Goal: Task Accomplishment & Management: Manage account settings

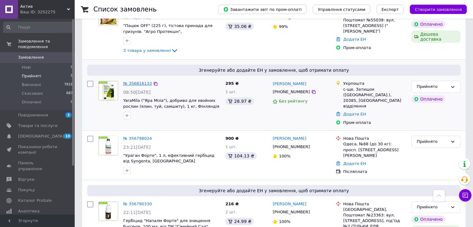
scroll to position [105, 0]
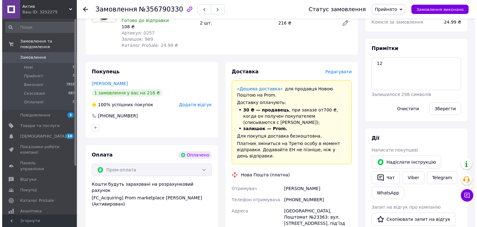
scroll to position [249, 0]
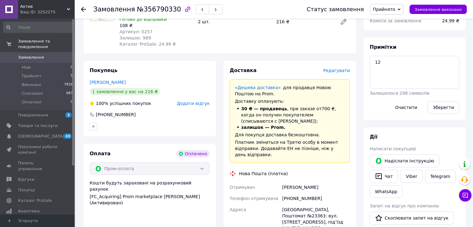
click at [334, 71] on span "Редагувати" at bounding box center [336, 70] width 26 height 5
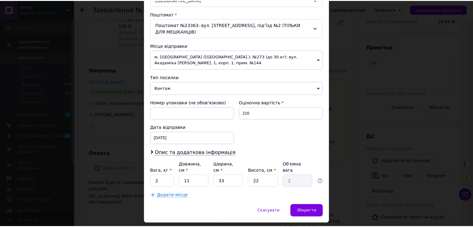
scroll to position [197, 0]
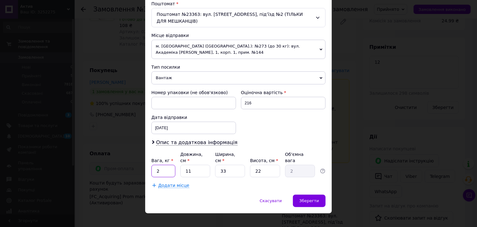
click at [170, 165] on input "2" at bounding box center [163, 171] width 24 height 12
type input "0.3"
click at [195, 165] on input "11" at bounding box center [195, 171] width 30 height 12
type input "1"
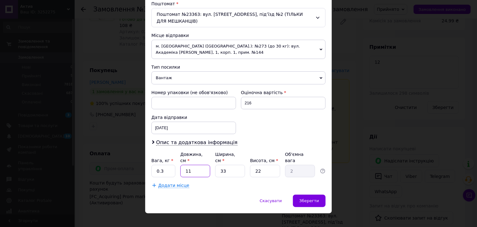
type input "0.18"
type input "17"
type input "3.09"
type input "17"
click at [235, 166] on input "33" at bounding box center [230, 171] width 30 height 12
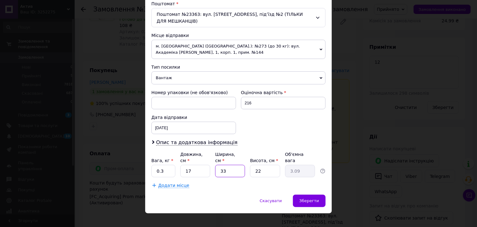
click at [235, 166] on input "33" at bounding box center [230, 171] width 30 height 12
type input "1"
type input "0.1"
type input "12"
type input "1.12"
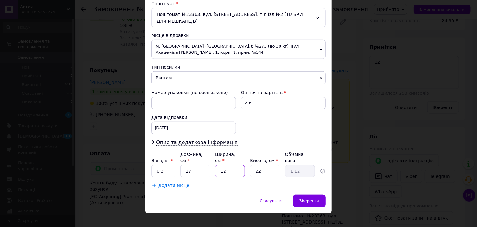
type input "12"
click at [263, 165] on input "22" at bounding box center [265, 171] width 30 height 12
type input "9"
type input "0.46"
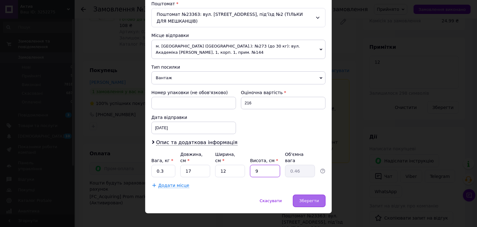
type input "9"
click at [305, 195] on div "Зберегти" at bounding box center [309, 201] width 33 height 12
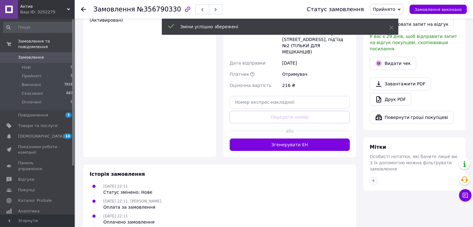
scroll to position [436, 0]
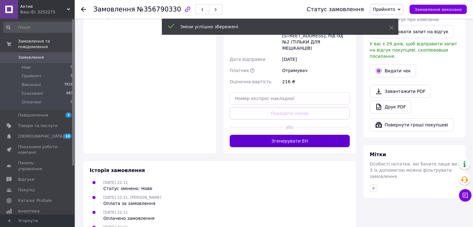
click at [290, 135] on button "Згенерувати ЕН" at bounding box center [290, 141] width 120 height 12
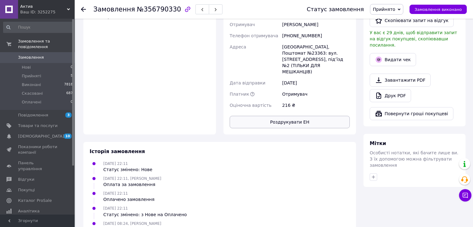
click at [286, 116] on button "Роздрукувати ЕН" at bounding box center [290, 122] width 120 height 12
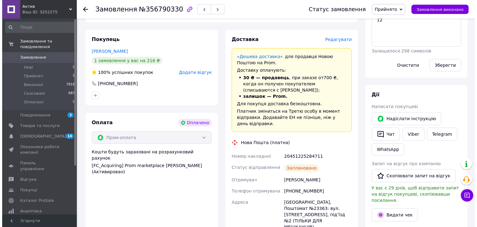
scroll to position [311, 0]
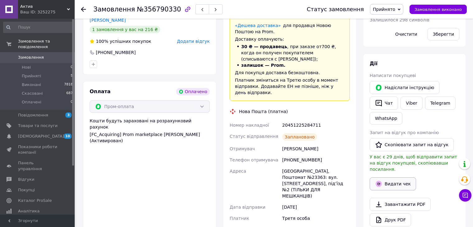
click at [404, 182] on button "Видати чек" at bounding box center [393, 184] width 46 height 13
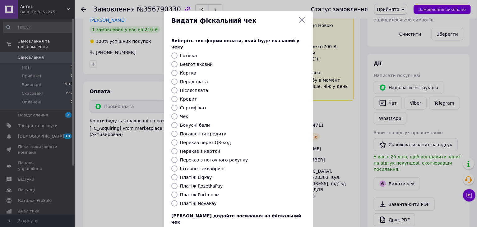
click at [176, 61] on input "Безготівковий" at bounding box center [174, 64] width 6 height 6
radio input "true"
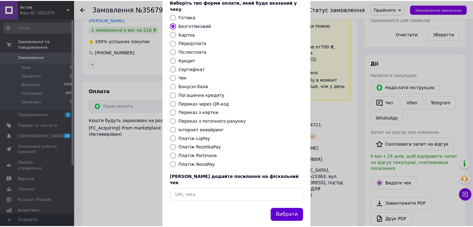
scroll to position [40, 0]
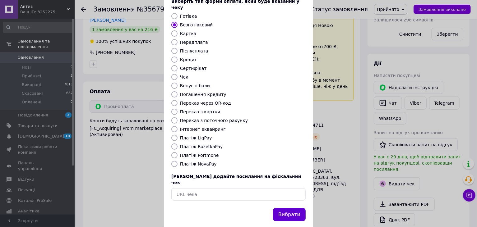
click at [295, 208] on button "Вибрати" at bounding box center [289, 214] width 33 height 13
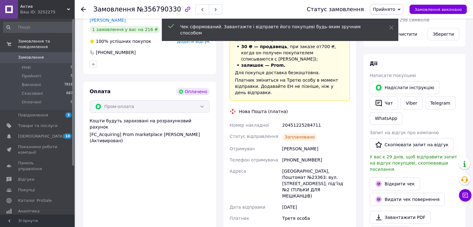
click at [443, 10] on span "Замовлення виконано" at bounding box center [437, 9] width 47 height 5
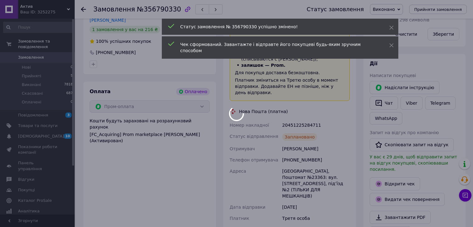
scroll to position [1, 0]
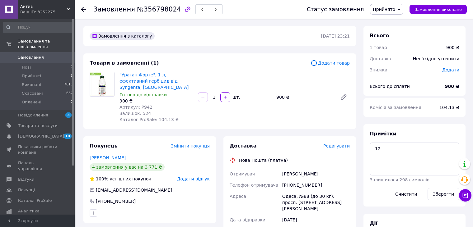
click at [337, 144] on span "Редагувати" at bounding box center [336, 146] width 26 height 5
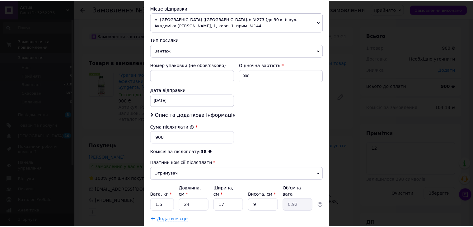
scroll to position [251, 0]
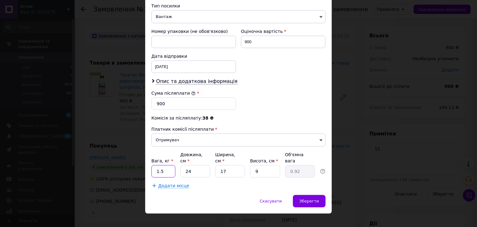
click at [165, 165] on input "1.5" at bounding box center [163, 171] width 24 height 12
type input "1.1"
click at [198, 165] on input "24" at bounding box center [195, 171] width 30 height 12
click at [269, 165] on input "9" at bounding box center [265, 171] width 30 height 12
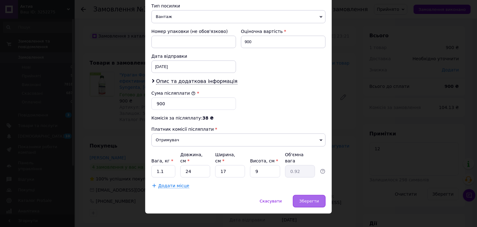
click at [302, 198] on div "Зберегти" at bounding box center [309, 201] width 33 height 12
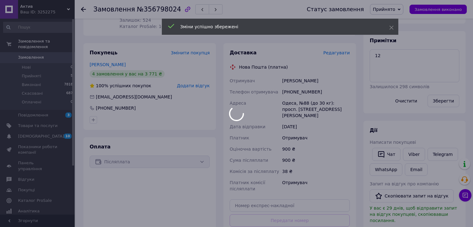
scroll to position [124, 0]
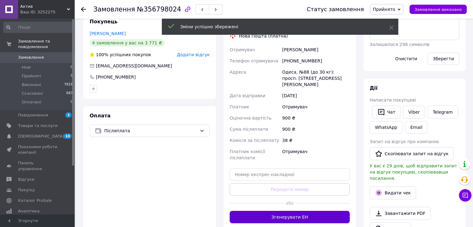
click at [295, 211] on button "Згенерувати ЕН" at bounding box center [290, 217] width 120 height 12
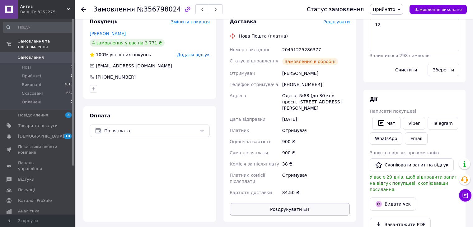
click at [308, 203] on button "Роздрукувати ЕН" at bounding box center [290, 209] width 120 height 12
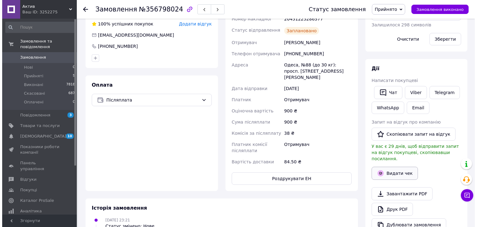
scroll to position [156, 0]
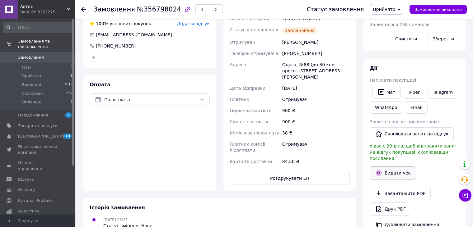
click at [390, 168] on button "Видати чек" at bounding box center [393, 173] width 46 height 13
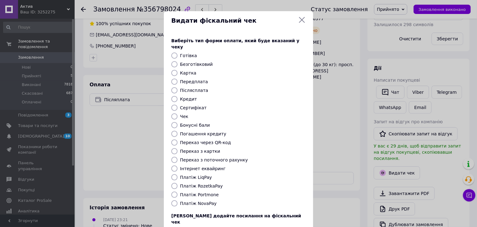
click at [174, 201] on input "Платіж NovaPay" at bounding box center [174, 204] width 6 height 6
radio input "true"
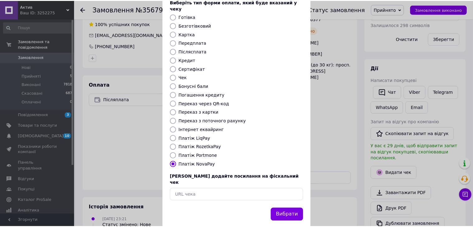
scroll to position [40, 0]
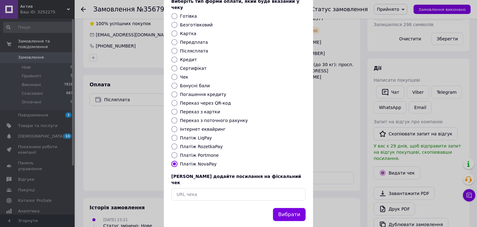
click at [293, 210] on div "Вибрати" at bounding box center [289, 215] width 35 height 16
click at [293, 208] on button "Вибрати" at bounding box center [289, 214] width 33 height 13
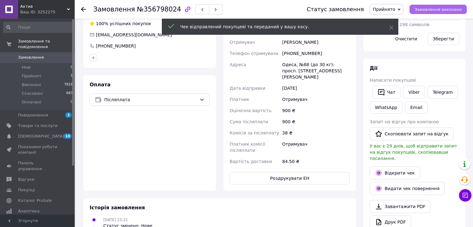
click at [447, 10] on span "Замовлення виконано" at bounding box center [437, 9] width 47 height 5
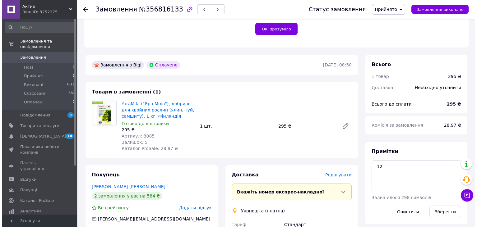
scroll to position [156, 0]
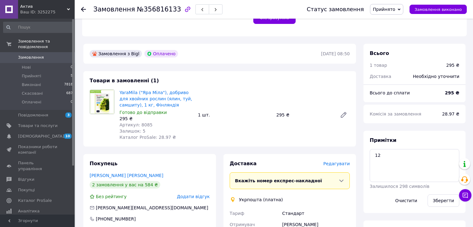
click at [344, 166] on span "Редагувати" at bounding box center [336, 163] width 26 height 5
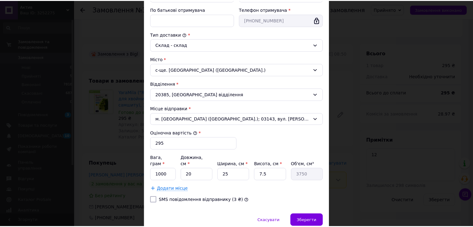
scroll to position [160, 0]
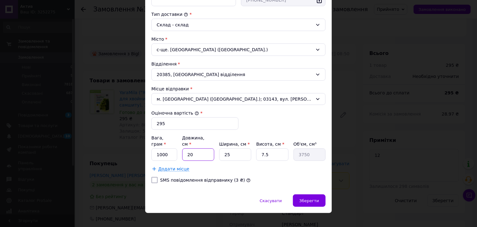
click at [202, 149] on input "20" at bounding box center [198, 155] width 32 height 12
type input "2"
type input "375"
type input "25"
type input "4687.5"
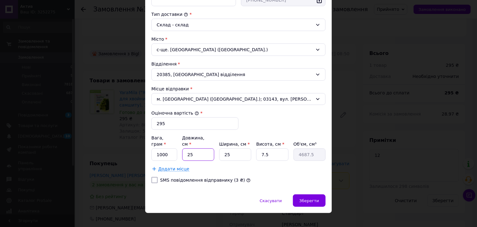
type input "25"
click at [243, 151] on input "25" at bounding box center [235, 155] width 32 height 12
type input "2"
type input "375"
type input "28"
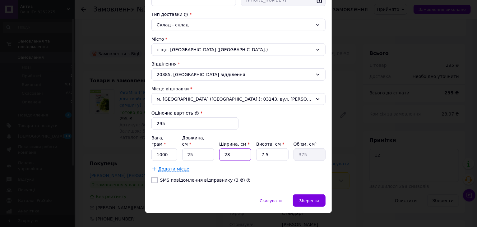
type input "5250"
type input "28"
click at [275, 149] on input "7.5" at bounding box center [272, 155] width 32 height 12
click at [276, 149] on input "7.5" at bounding box center [272, 155] width 32 height 12
type input "6"
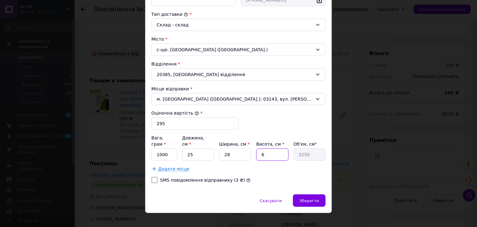
type input "4200"
type input "6"
click at [316, 195] on div "Зберегти" at bounding box center [309, 201] width 33 height 12
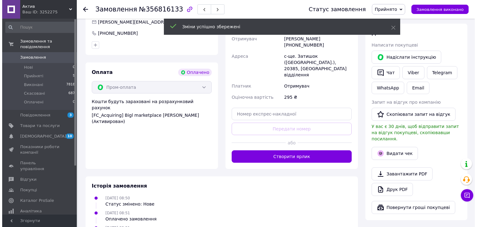
scroll to position [342, 0]
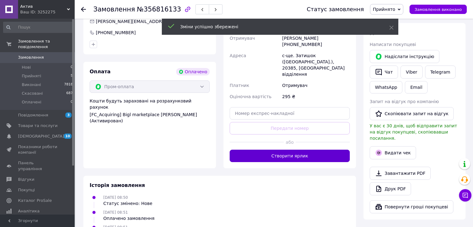
click at [310, 150] on button "Створити ярлик" at bounding box center [290, 156] width 120 height 12
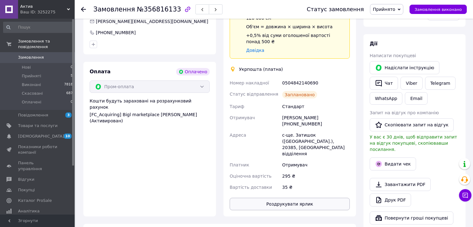
click at [296, 198] on button "Роздрукувати ярлик" at bounding box center [290, 204] width 120 height 12
click at [404, 158] on button "Видати чек" at bounding box center [393, 164] width 46 height 13
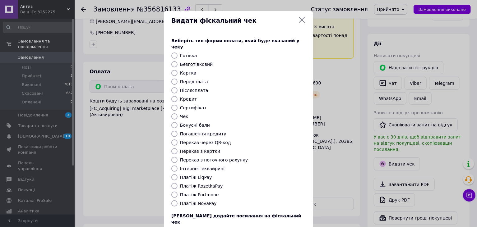
click at [173, 61] on input "Безготівковий" at bounding box center [174, 64] width 6 height 6
radio input "true"
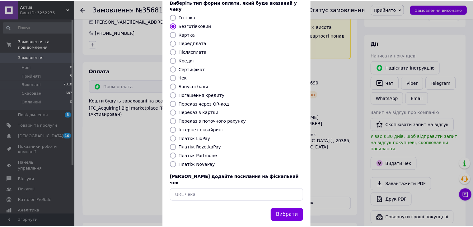
scroll to position [40, 0]
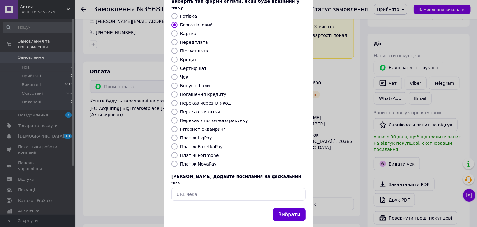
click at [292, 208] on button "Вибрати" at bounding box center [289, 214] width 33 height 13
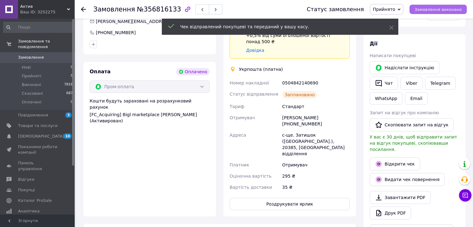
click at [438, 10] on span "Замовлення виконано" at bounding box center [437, 9] width 47 height 5
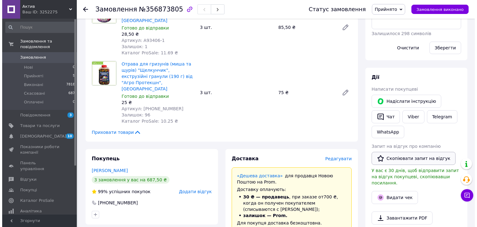
scroll to position [342, 0]
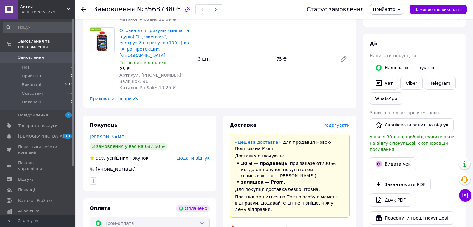
click at [333, 123] on span "Редагувати" at bounding box center [336, 125] width 26 height 5
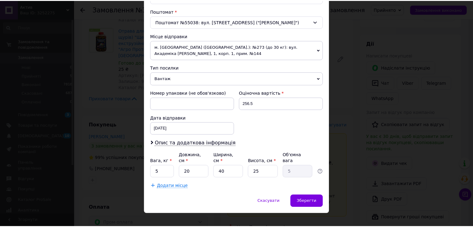
scroll to position [190, 0]
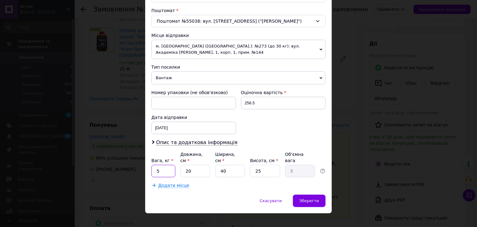
drag, startPoint x: 166, startPoint y: 162, endPoint x: 161, endPoint y: 157, distance: 7.1
click at [166, 165] on input "5" at bounding box center [163, 171] width 24 height 12
type input "2.3"
click at [199, 166] on input "20" at bounding box center [195, 171] width 30 height 12
type input "2"
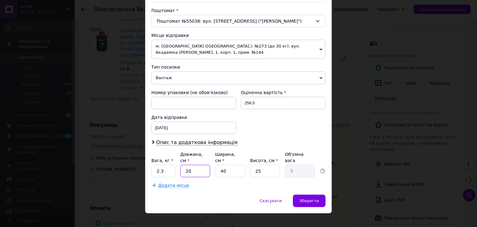
type input "0.5"
type input "24"
type input "6"
type input "24"
click at [226, 165] on input "40" at bounding box center [230, 171] width 30 height 12
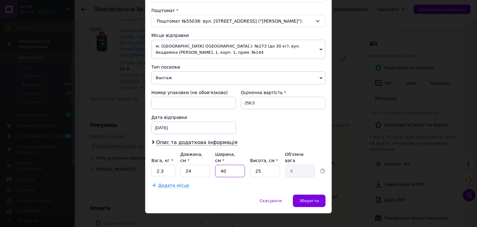
type input "4"
type input "0.6"
type input "44"
type input "6.6"
type input "44"
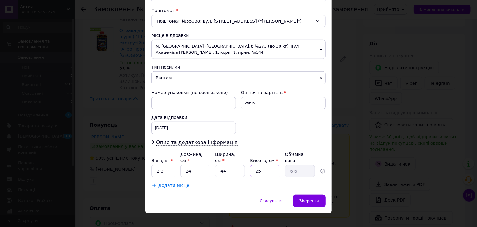
click at [273, 166] on input "25" at bounding box center [265, 171] width 30 height 12
type input "2"
type input "0.53"
type input "21"
type input "5.54"
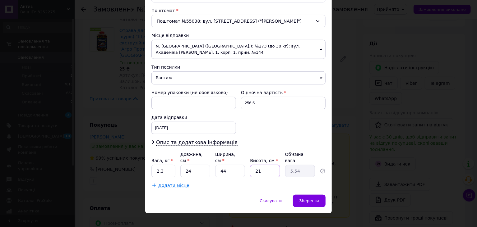
type input "219"
type input "57.82"
drag, startPoint x: 266, startPoint y: 162, endPoint x: 242, endPoint y: 160, distance: 23.7
click at [242, 160] on div "Вага, кг * 2.3 Довжина, см * 24 Ширина, см * 44 Висота, см * 219 Об'ємна вага 5…" at bounding box center [238, 164] width 174 height 26
type input "1"
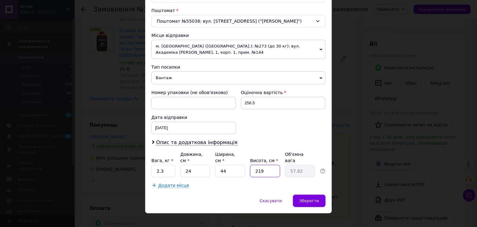
type input "0.26"
type input "19"
type input "5.02"
type input "19"
click at [307, 199] on span "Зберегти" at bounding box center [310, 201] width 20 height 5
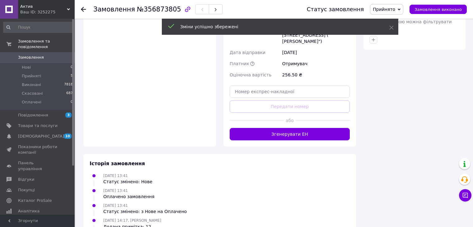
scroll to position [591, 0]
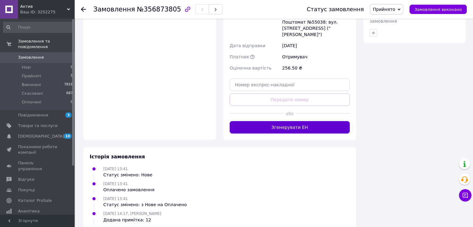
click at [319, 121] on button "Згенерувати ЕН" at bounding box center [290, 127] width 120 height 12
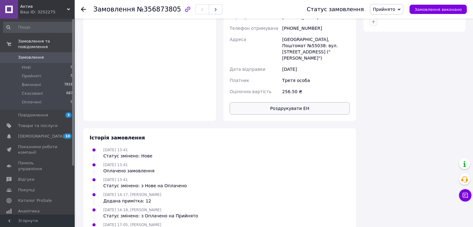
click at [291, 102] on button "Роздрукувати ЕН" at bounding box center [290, 108] width 120 height 12
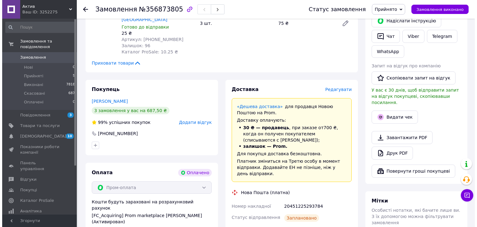
scroll to position [342, 0]
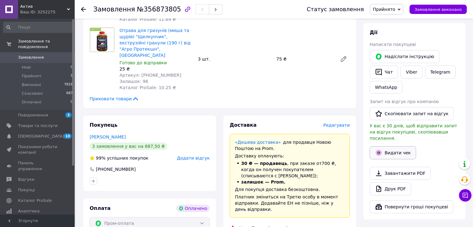
click at [388, 147] on button "Видати чек" at bounding box center [393, 153] width 46 height 13
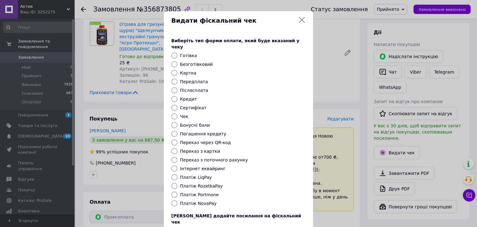
click at [174, 61] on input "Безготівковий" at bounding box center [174, 64] width 6 height 6
radio input "true"
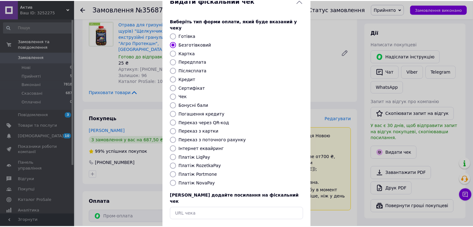
scroll to position [40, 0]
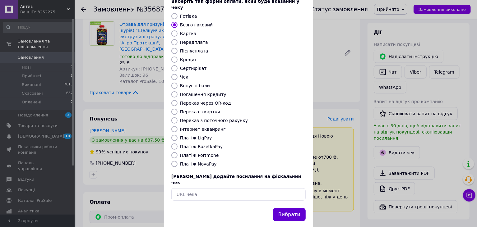
click at [287, 208] on button "Вибрати" at bounding box center [289, 214] width 33 height 13
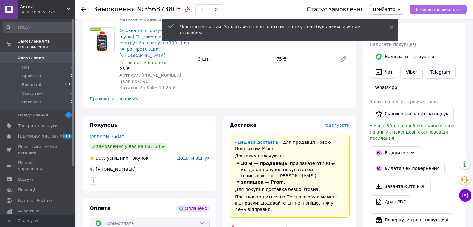
click at [434, 8] on span "Замовлення виконано" at bounding box center [437, 9] width 47 height 5
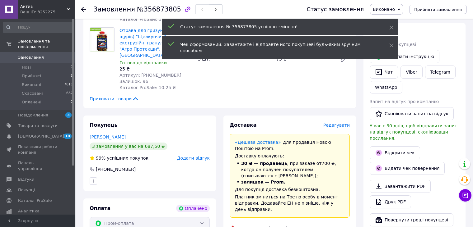
scroll to position [0, 0]
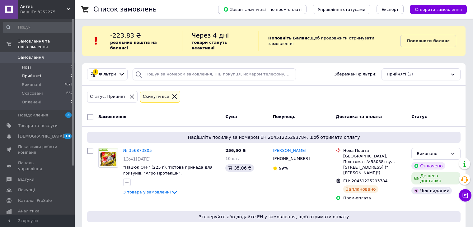
click at [37, 63] on li "Нові 0" at bounding box center [38, 67] width 77 height 9
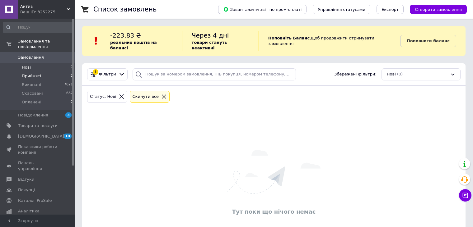
click at [31, 73] on span "Прийняті" at bounding box center [31, 76] width 19 height 6
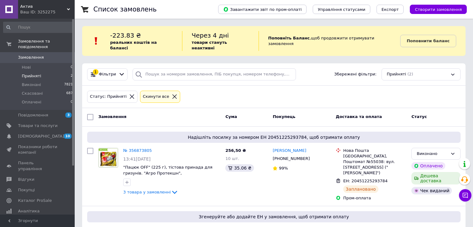
click at [53, 72] on li "Прийняті 2" at bounding box center [38, 76] width 77 height 9
click at [48, 63] on li "Нові 0" at bounding box center [38, 67] width 77 height 9
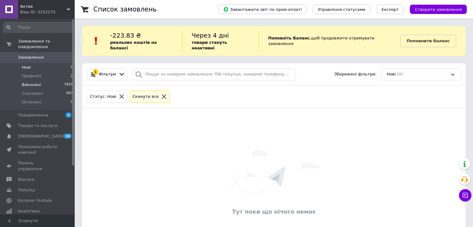
click at [50, 81] on li "Виконані 7821" at bounding box center [38, 85] width 77 height 9
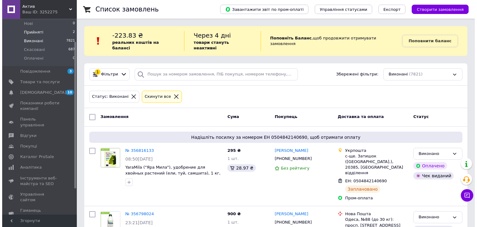
scroll to position [3, 0]
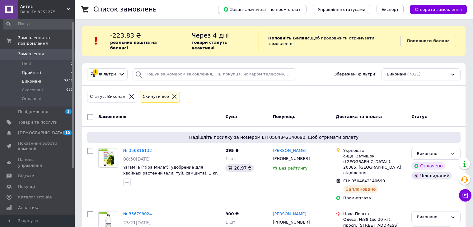
click at [35, 70] on span "Прийняті" at bounding box center [31, 73] width 19 height 6
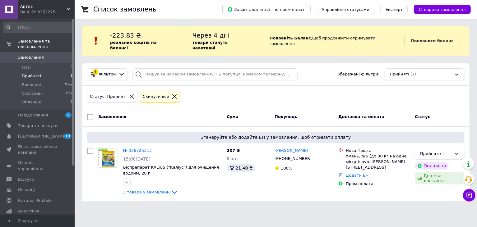
click at [41, 72] on li "Прийняті 1" at bounding box center [38, 76] width 77 height 9
click at [172, 191] on icon at bounding box center [174, 192] width 5 height 3
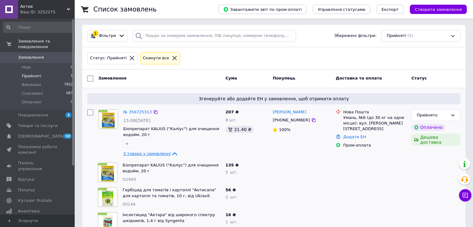
scroll to position [50, 0]
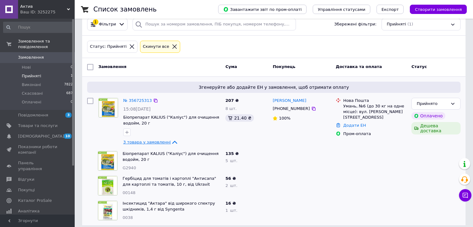
click at [150, 140] on span "3 товара у замовленні" at bounding box center [147, 142] width 48 height 5
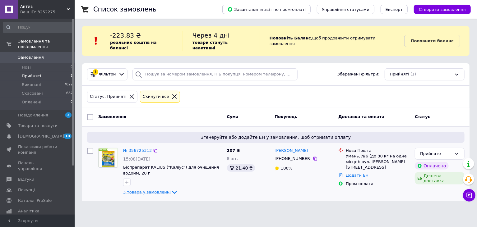
click at [137, 190] on span "3 товара у замовленні" at bounding box center [147, 192] width 48 height 5
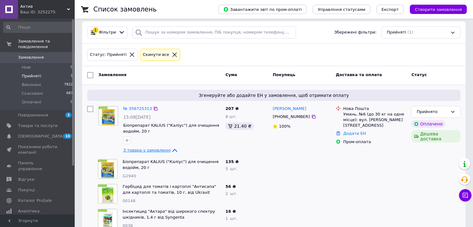
scroll to position [50, 0]
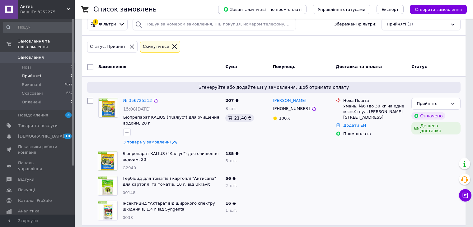
click at [149, 140] on span "3 товара у замовленні" at bounding box center [147, 142] width 48 height 5
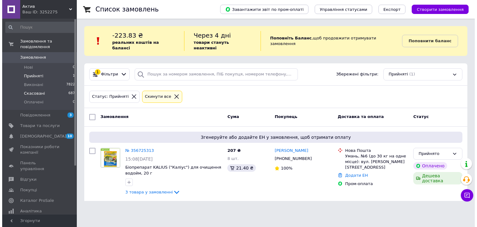
scroll to position [0, 0]
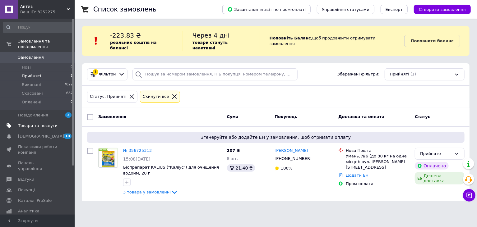
click at [35, 123] on span "Товари та послуги" at bounding box center [38, 126] width 40 height 6
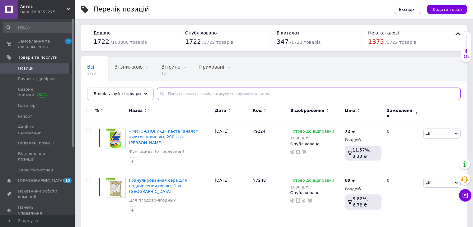
click at [211, 92] on input "text" at bounding box center [309, 94] width 304 height 12
type input "лінтур"
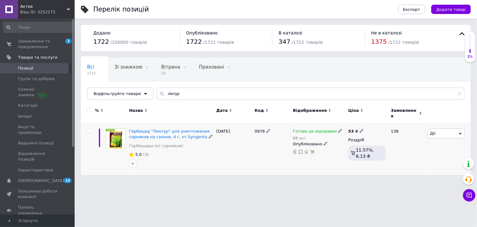
click at [338, 129] on icon at bounding box center [340, 131] width 4 height 4
click at [358, 150] on li "Немає в наявності" at bounding box center [372, 154] width 59 height 9
click at [358, 151] on input "88" at bounding box center [365, 157] width 47 height 12
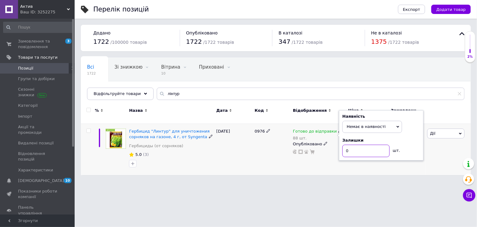
type input "0"
click at [326, 158] on div "Готово до відправки 88 шт. Наявність Немає в наявності В наявності Під замовлен…" at bounding box center [318, 150] width 55 height 52
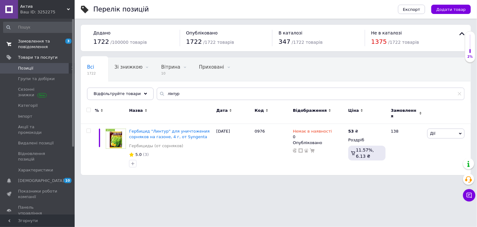
click at [41, 42] on span "Замовлення та повідомлення" at bounding box center [38, 44] width 40 height 11
